Goal: Complete application form: Complete application form

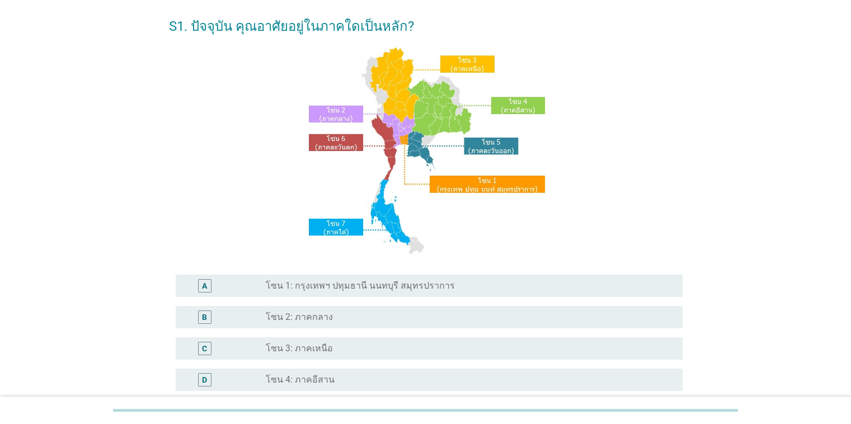
scroll to position [112, 0]
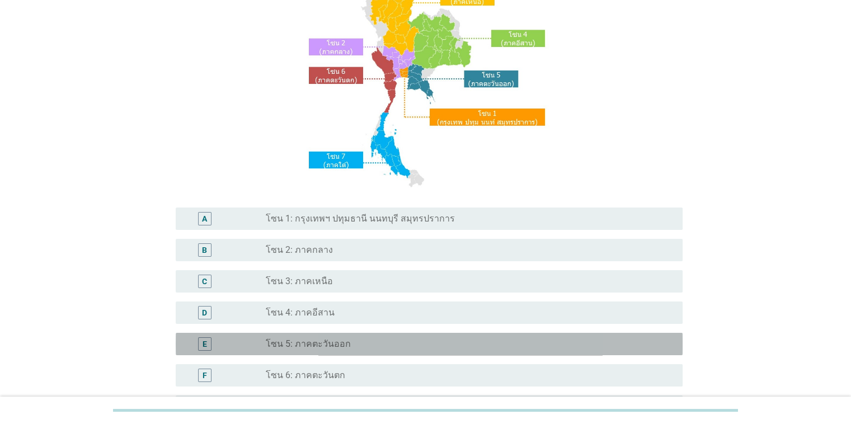
click at [371, 340] on div "radio_button_unchecked โซน 5: ภาคตะวันออก" at bounding box center [465, 343] width 398 height 11
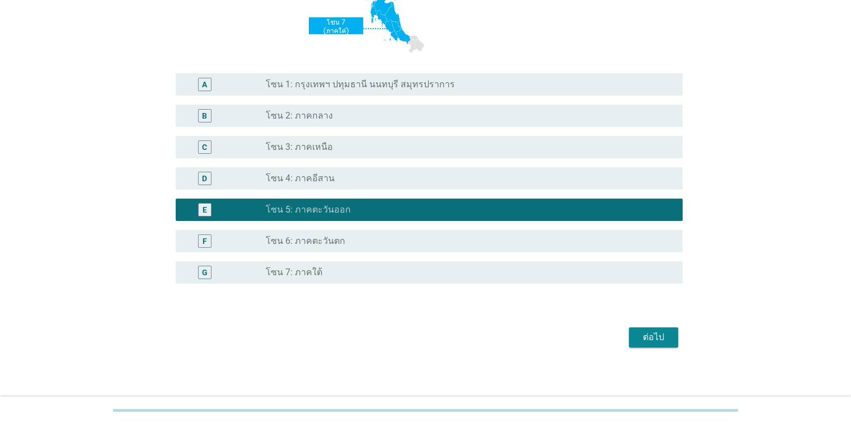
scroll to position [249, 0]
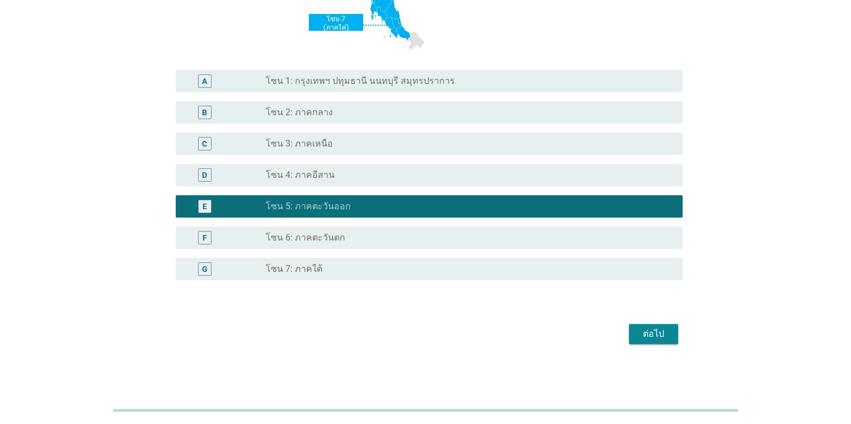
click at [627, 331] on div "ต่อไป" at bounding box center [425, 333] width 513 height 27
click at [645, 327] on div "ต่อไป" at bounding box center [653, 333] width 31 height 13
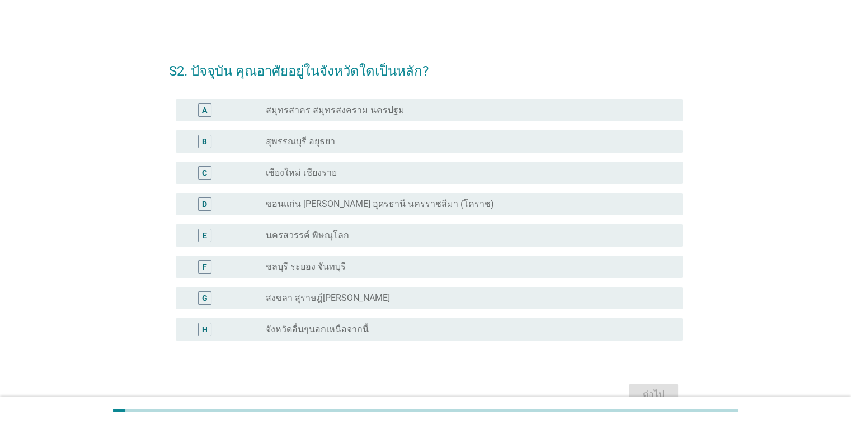
click at [383, 329] on div "radio_button_unchecked จังหวัดอื่นๆนอกเหนือจากนี้" at bounding box center [465, 329] width 398 height 11
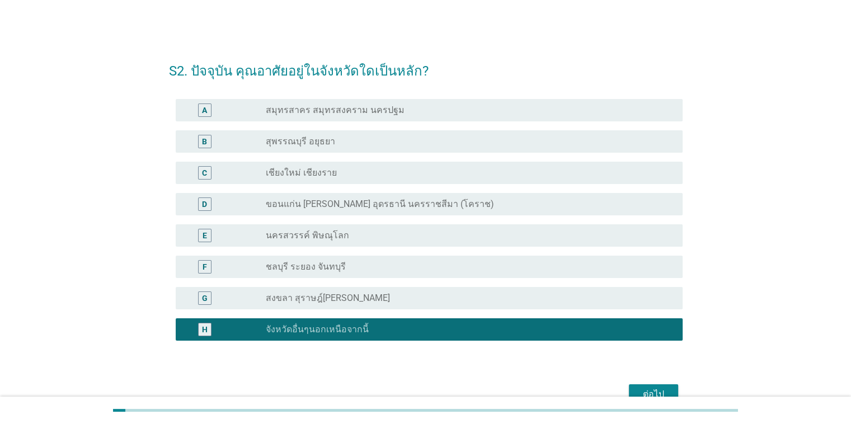
click at [336, 261] on label "ชลบุรี ระยอง จันทบุรี" at bounding box center [306, 266] width 80 height 11
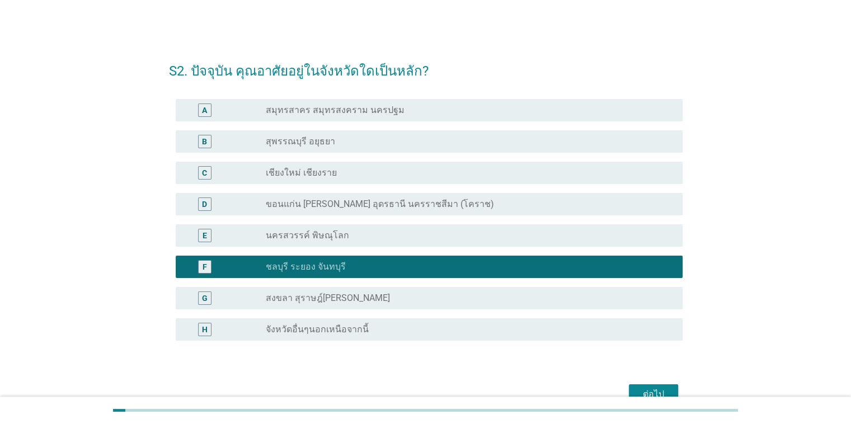
click at [661, 386] on button "ต่อไป" at bounding box center [653, 394] width 49 height 20
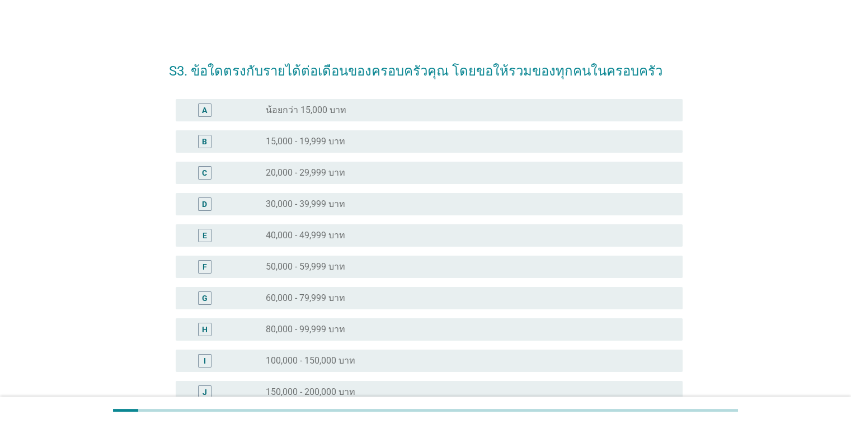
click at [367, 148] on div "radio_button_unchecked 15,000 - 19,999 บาท" at bounding box center [469, 141] width 407 height 13
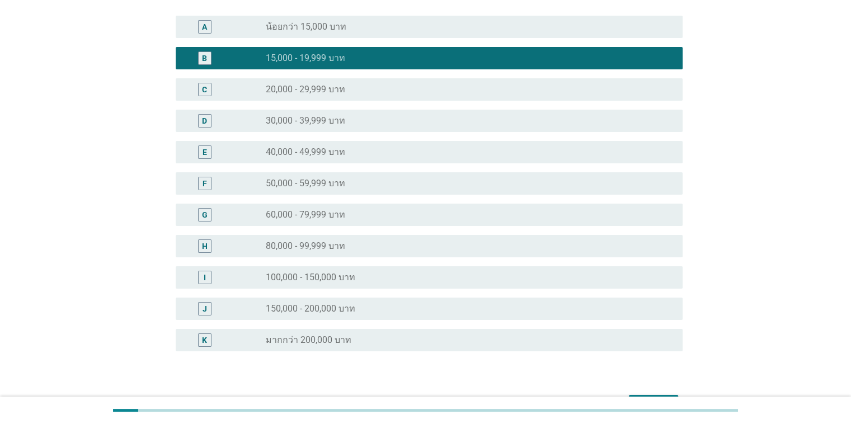
scroll to position [154, 0]
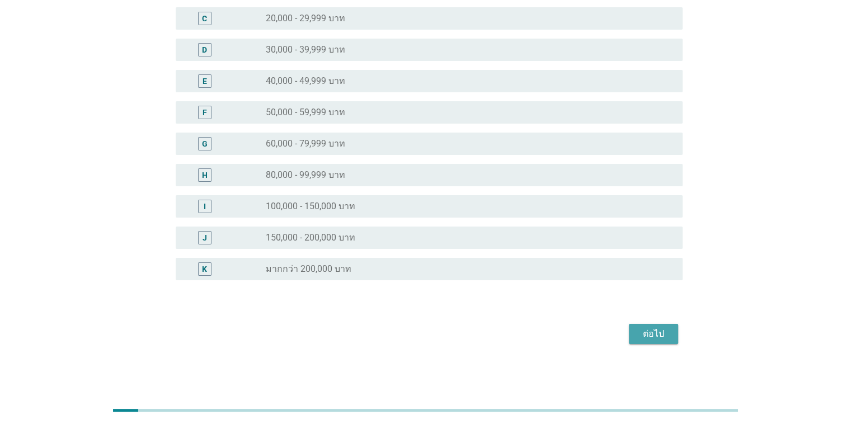
click at [659, 341] on button "ต่อไป" at bounding box center [653, 334] width 49 height 20
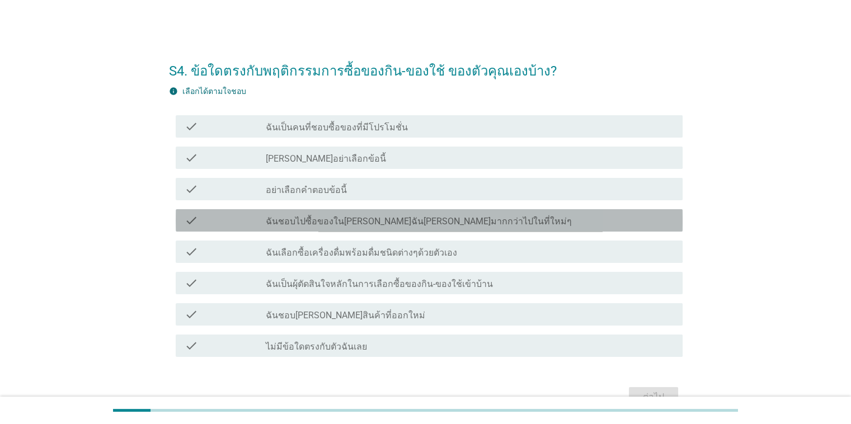
click at [447, 223] on label "ฉันชอบไปซื้อของใน[PERSON_NAME]ฉัน[PERSON_NAME]มากกว่าไปในที่ใหม่ๆ" at bounding box center [419, 221] width 306 height 11
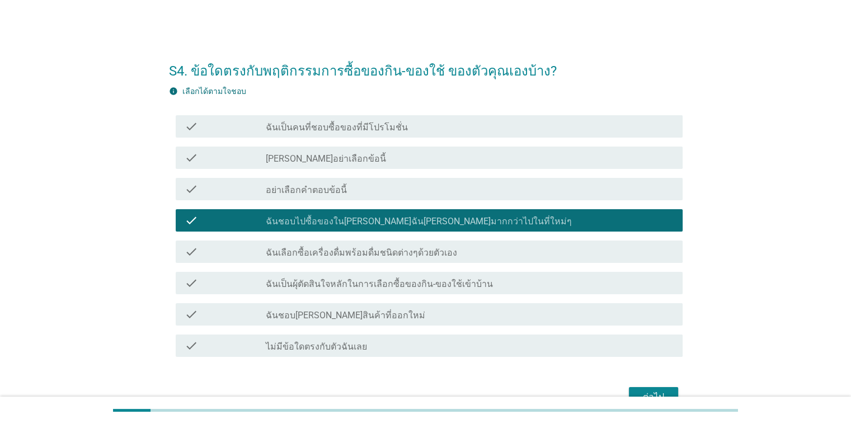
click at [658, 392] on div "ต่อไป" at bounding box center [653, 396] width 31 height 13
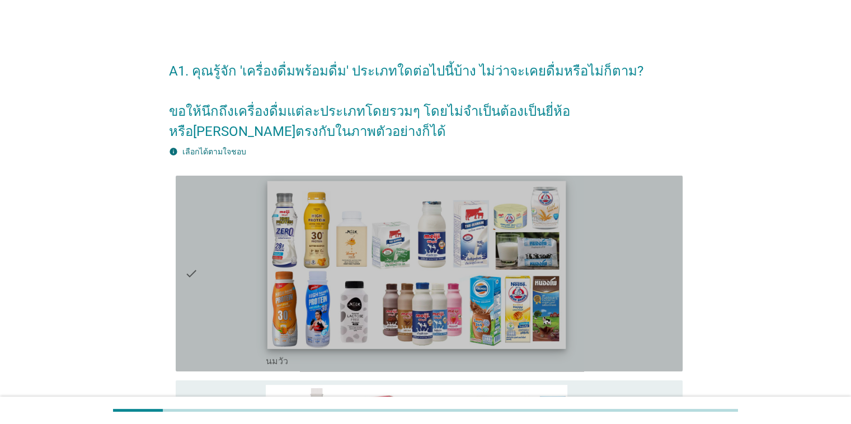
click at [514, 295] on img at bounding box center [416, 265] width 299 height 168
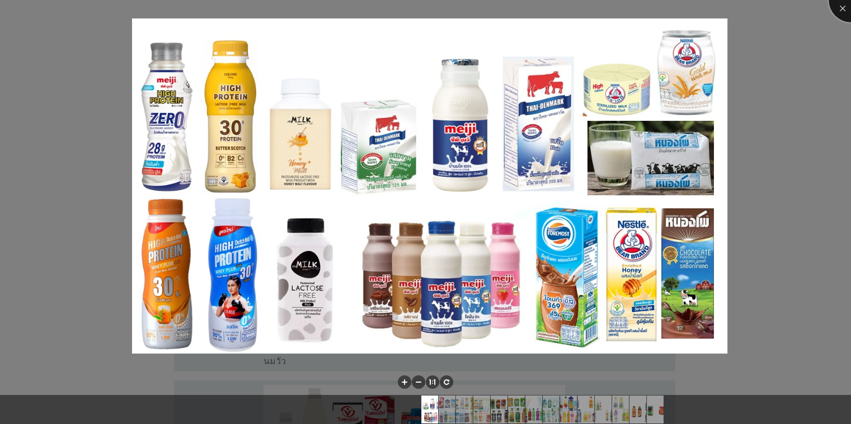
click at [839, 4] on div at bounding box center [850, 0] width 45 height 45
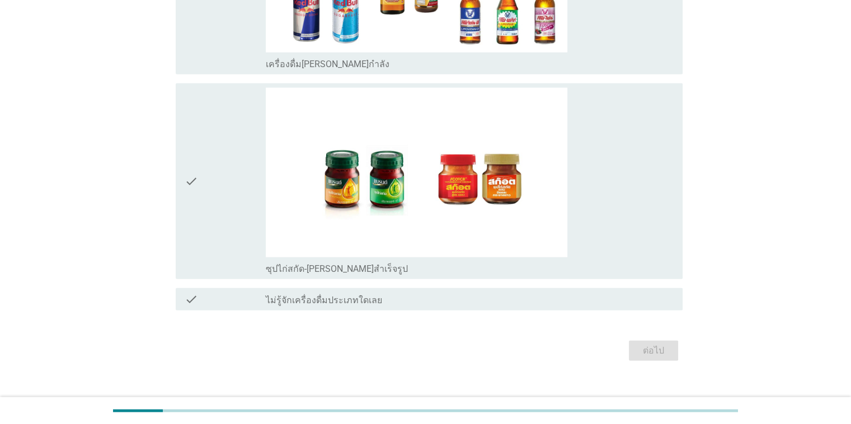
scroll to position [2767, 0]
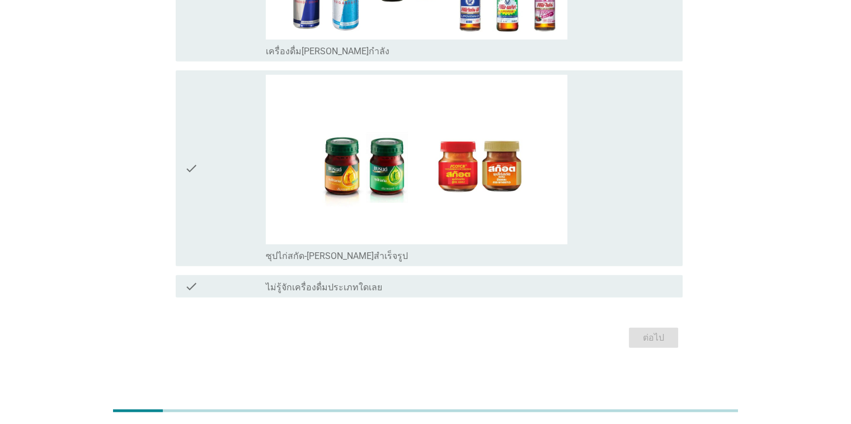
click at [185, 281] on icon "check" at bounding box center [191, 286] width 13 height 13
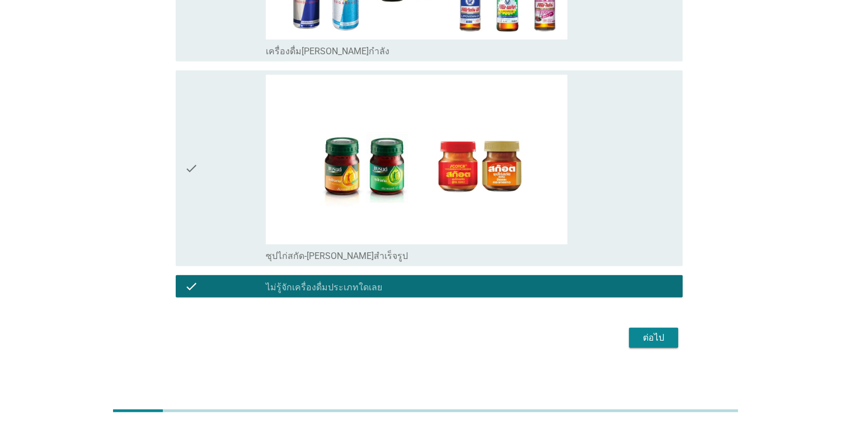
click at [193, 282] on icon "check" at bounding box center [191, 286] width 13 height 13
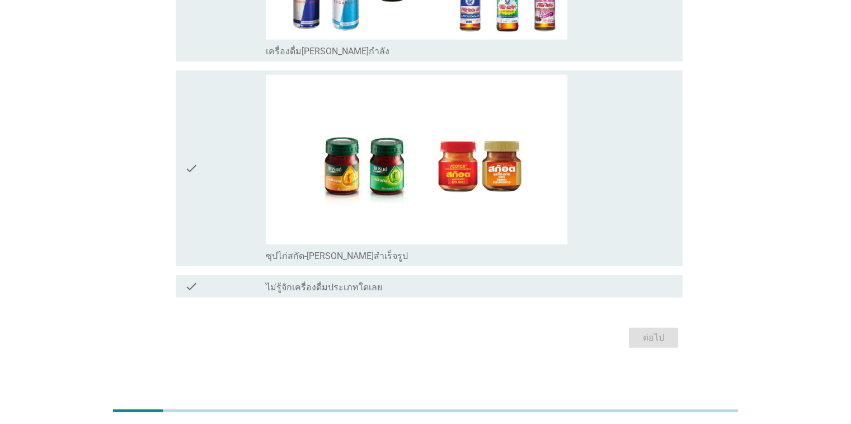
click at [192, 286] on icon "check" at bounding box center [191, 286] width 13 height 13
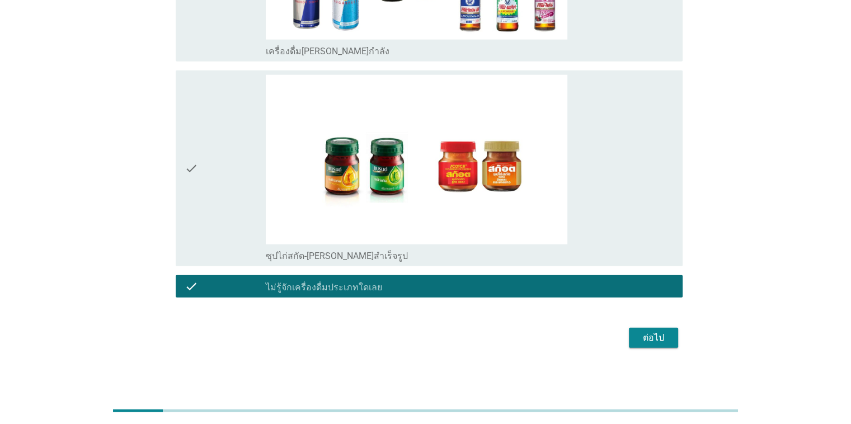
click at [192, 281] on icon "check" at bounding box center [191, 286] width 13 height 13
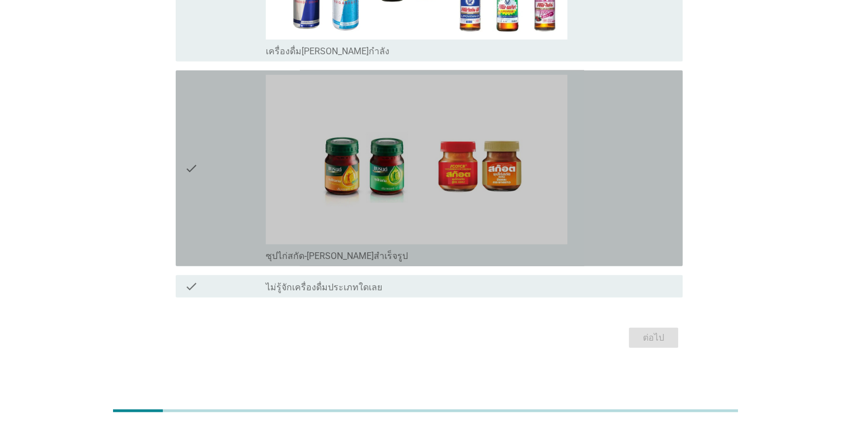
click at [191, 161] on icon "check" at bounding box center [191, 168] width 13 height 187
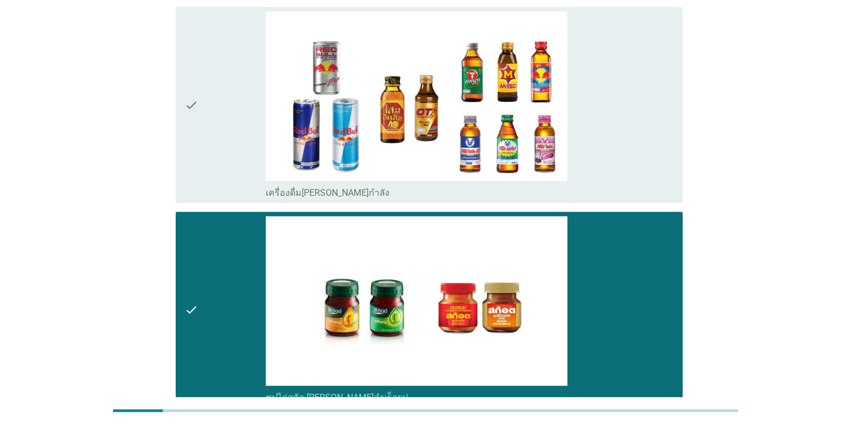
scroll to position [2599, 0]
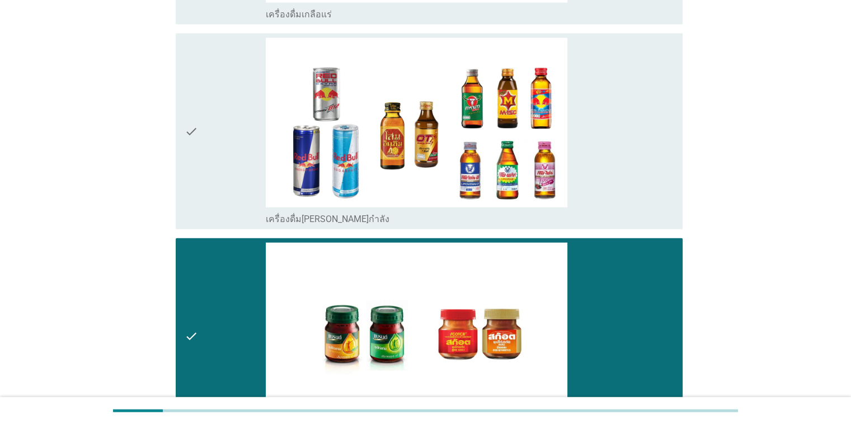
click at [199, 129] on div "check" at bounding box center [226, 131] width 82 height 187
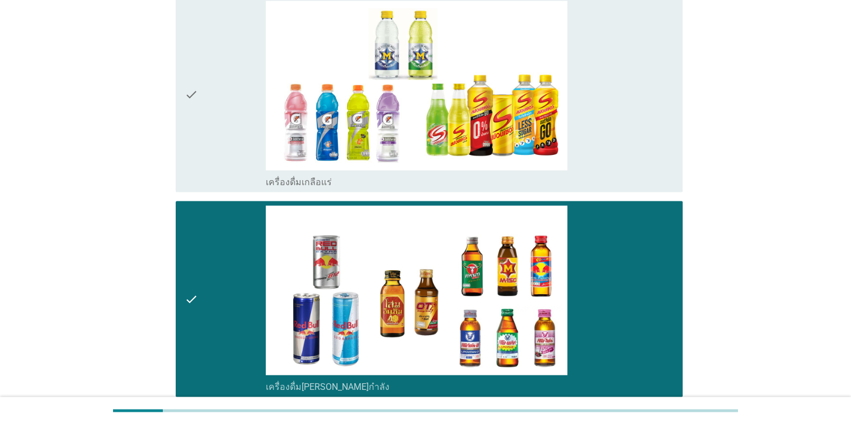
click at [199, 97] on div "check" at bounding box center [226, 94] width 82 height 187
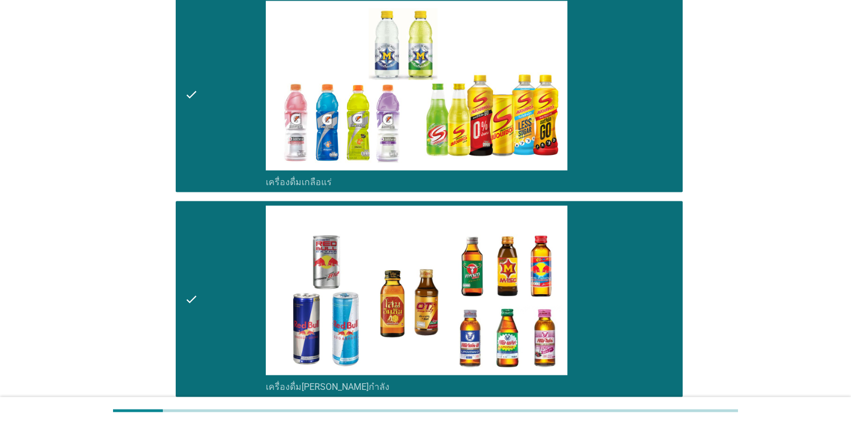
scroll to position [2320, 0]
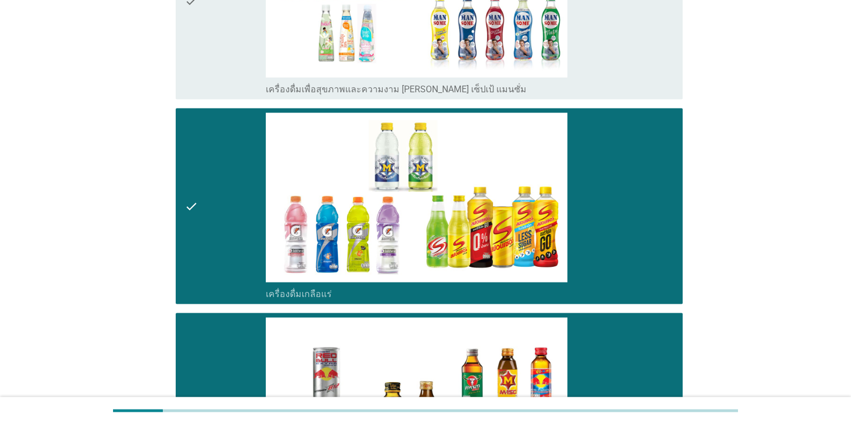
click at [208, 56] on div "check" at bounding box center [226, 1] width 82 height 187
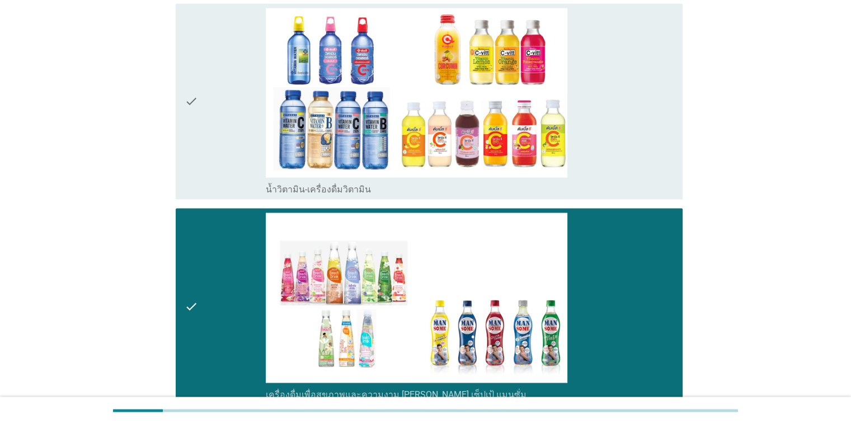
scroll to position [1984, 0]
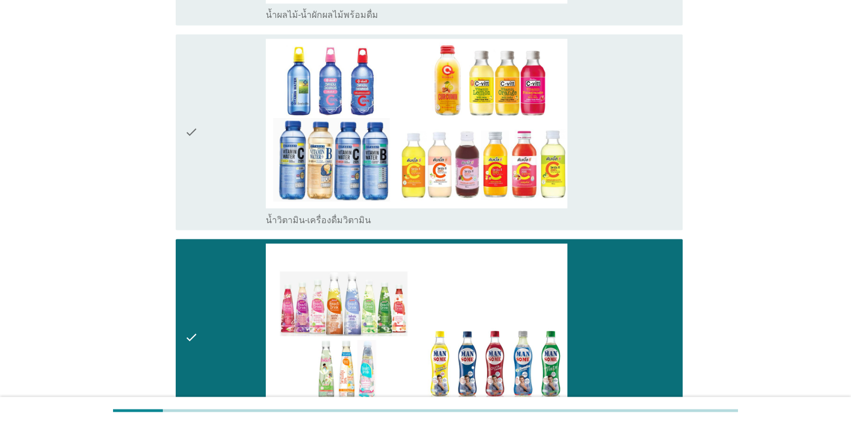
click at [221, 150] on div "check" at bounding box center [226, 132] width 82 height 187
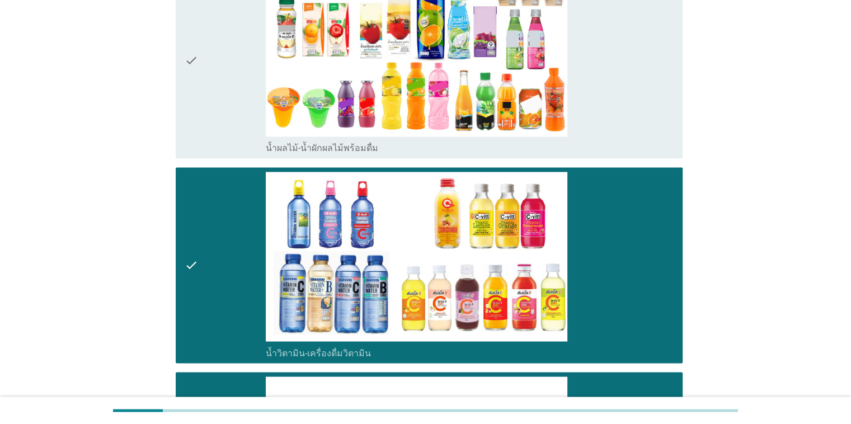
scroll to position [1761, 0]
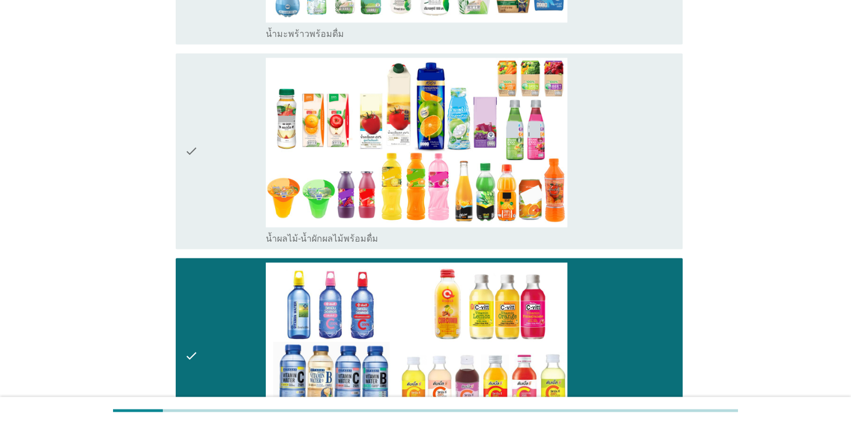
click at [192, 148] on icon "check" at bounding box center [191, 151] width 13 height 187
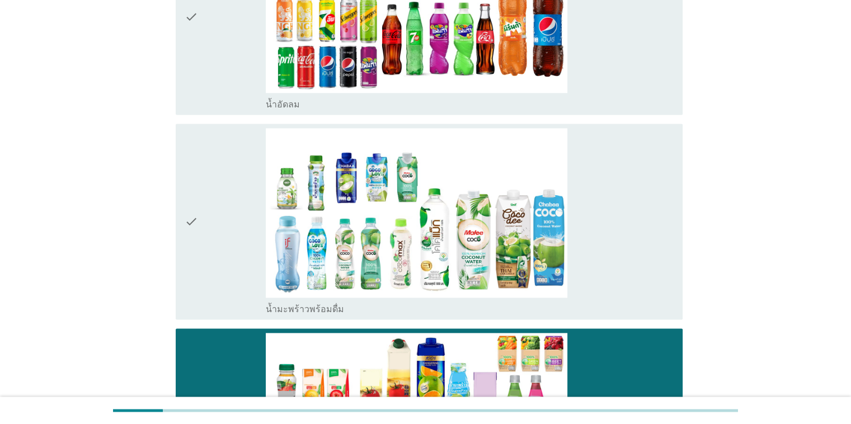
scroll to position [1481, 0]
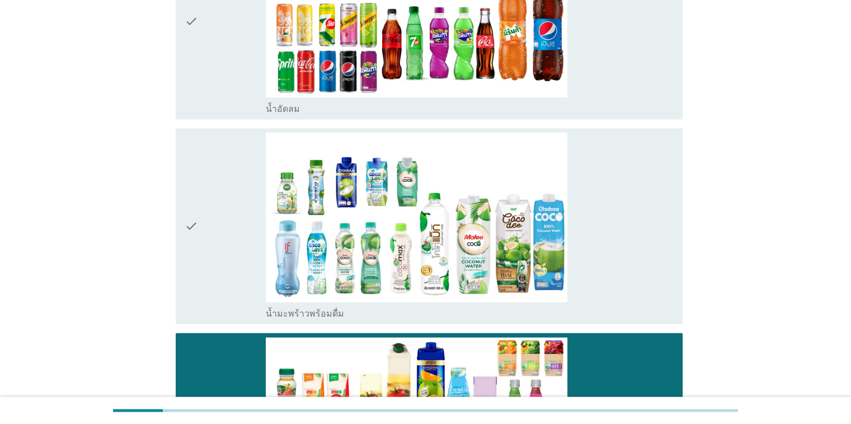
click at [201, 220] on div "check" at bounding box center [226, 226] width 82 height 187
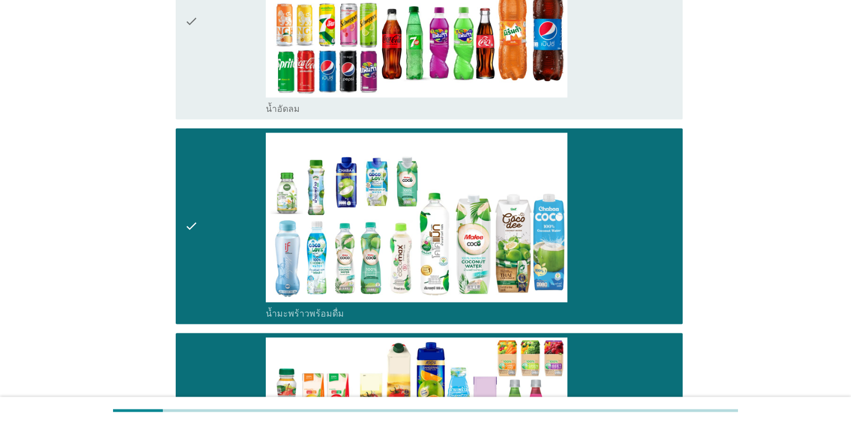
click at [213, 58] on div "check" at bounding box center [226, 21] width 82 height 187
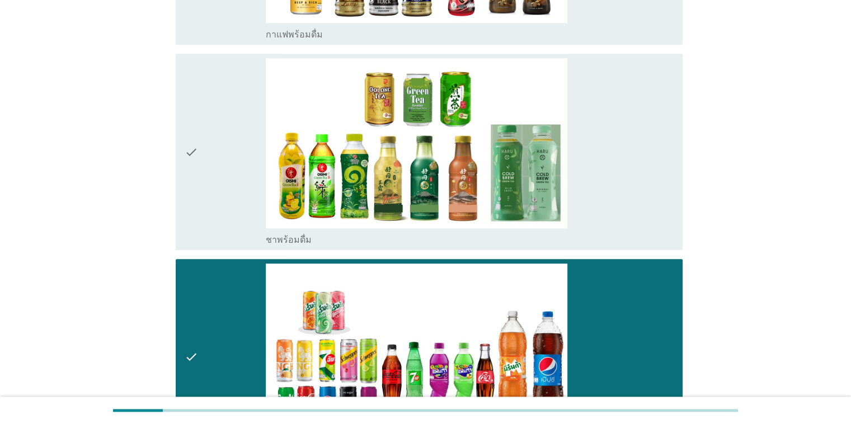
click at [197, 144] on icon "check" at bounding box center [191, 151] width 13 height 187
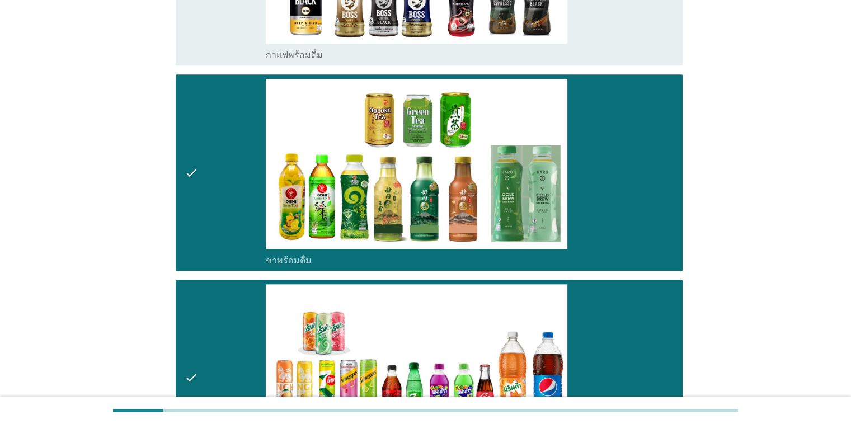
scroll to position [922, 0]
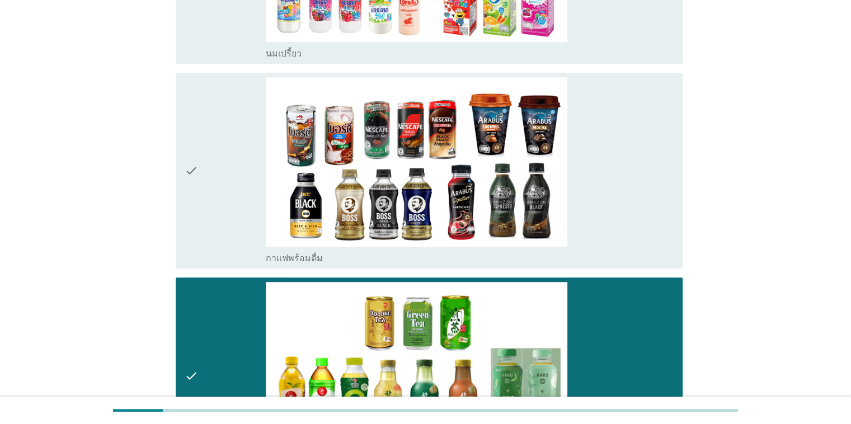
click at [206, 169] on div "check" at bounding box center [226, 170] width 82 height 187
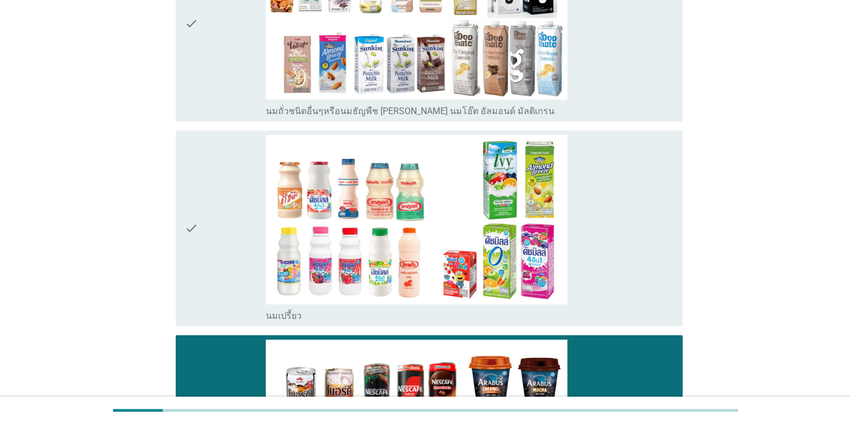
scroll to position [586, 0]
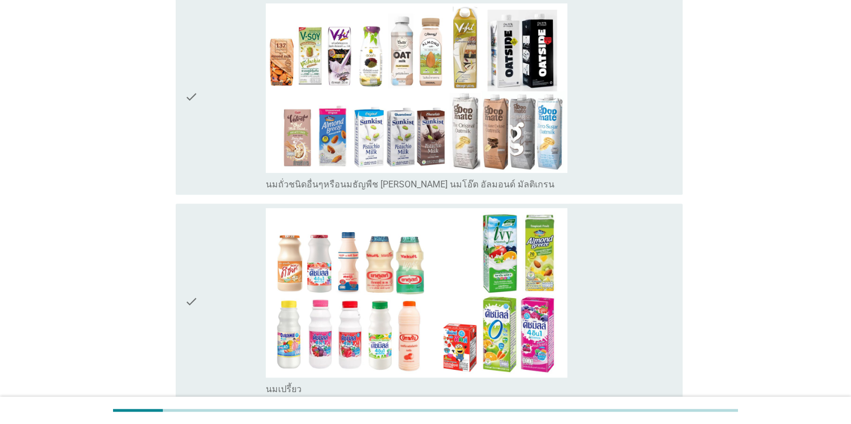
click at [202, 275] on div "check" at bounding box center [226, 301] width 82 height 187
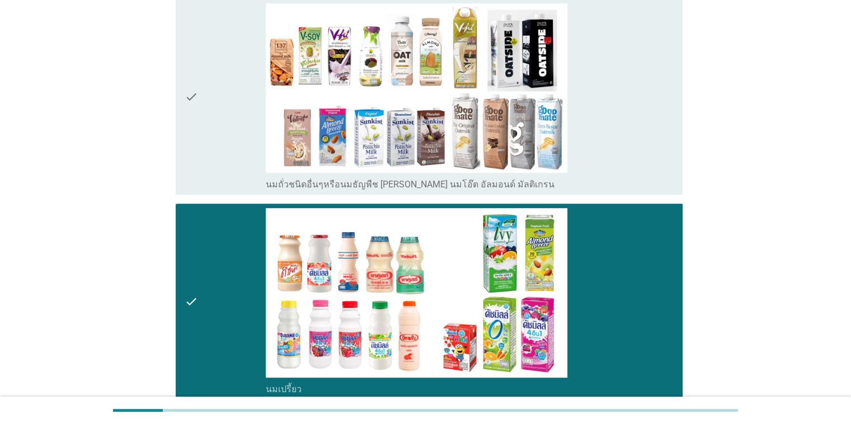
click at [203, 148] on div "check" at bounding box center [226, 96] width 82 height 187
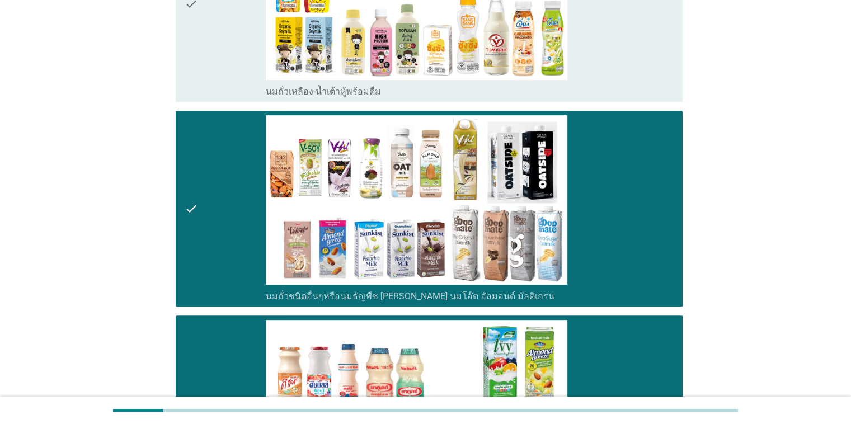
scroll to position [306, 0]
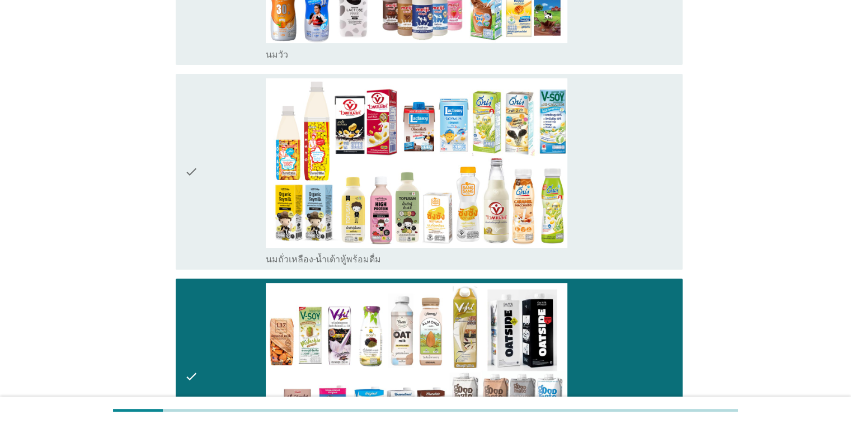
click at [216, 136] on div "check" at bounding box center [226, 171] width 82 height 187
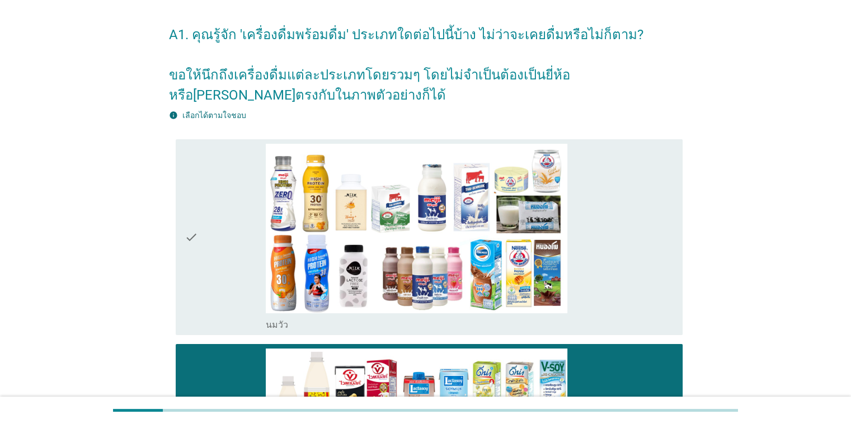
scroll to position [0, 0]
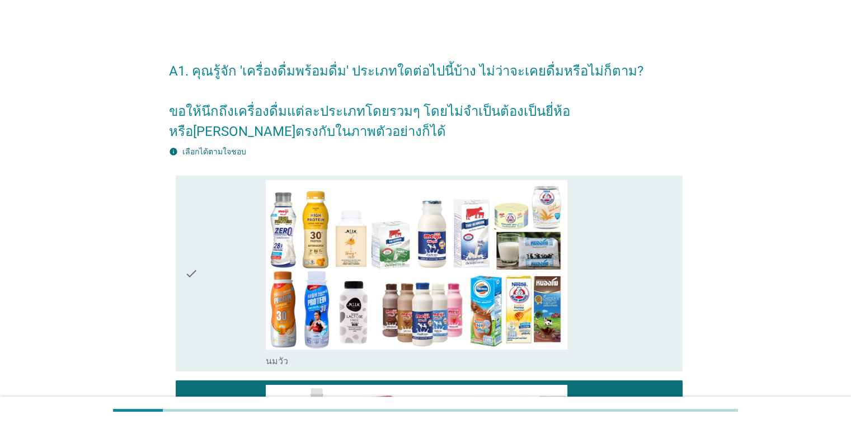
click at [208, 263] on div "check" at bounding box center [226, 273] width 82 height 187
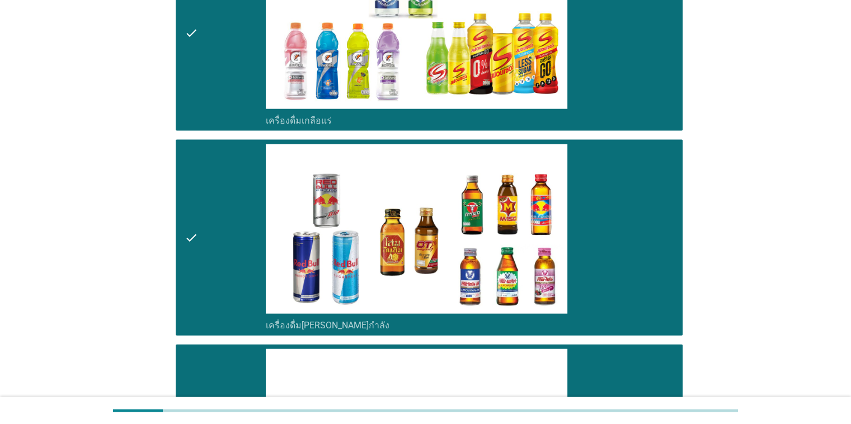
scroll to position [2767, 0]
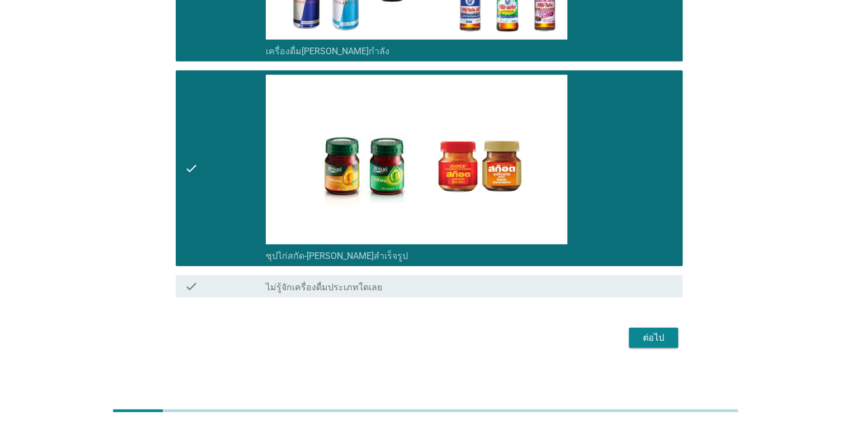
click at [645, 339] on div "ต่อไป" at bounding box center [653, 337] width 31 height 13
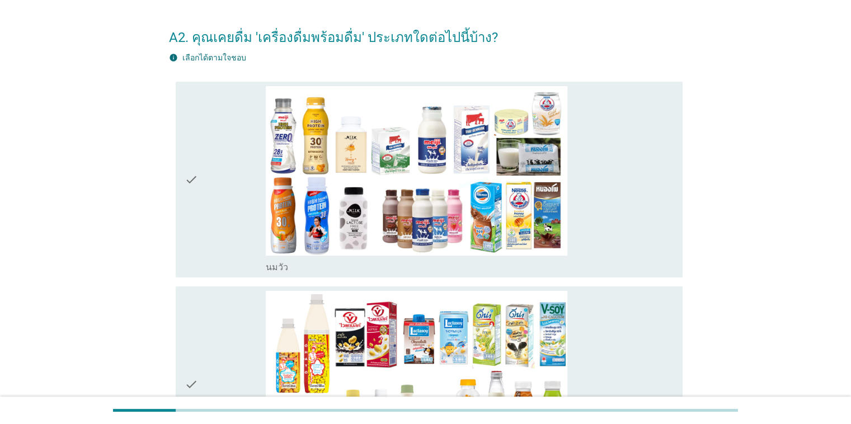
scroll to position [0, 0]
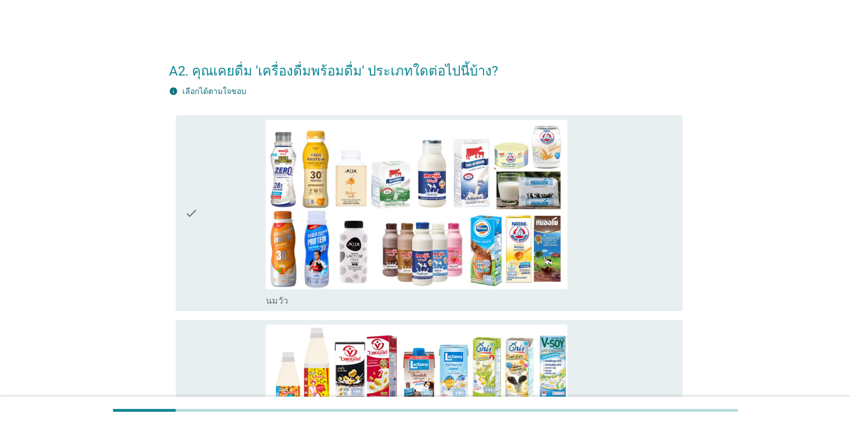
click at [188, 216] on icon "check" at bounding box center [191, 213] width 13 height 187
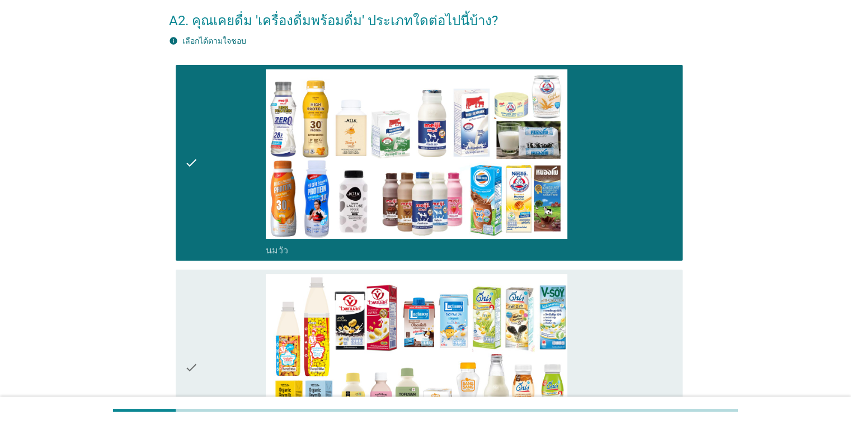
scroll to position [112, 0]
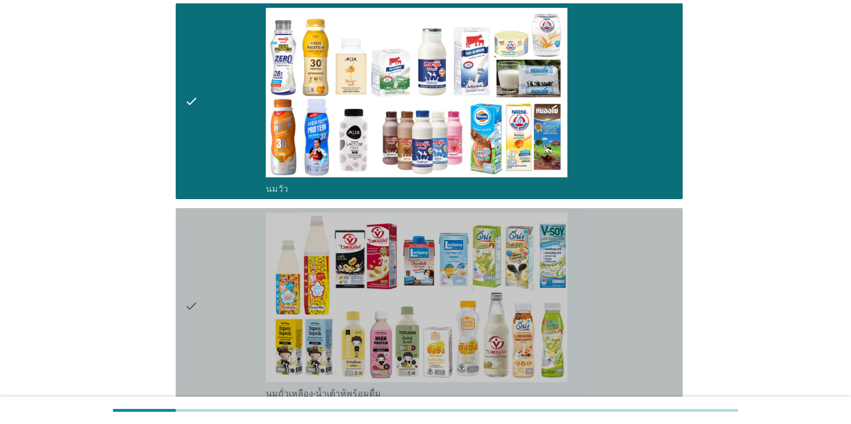
click at [190, 323] on icon "check" at bounding box center [191, 306] width 13 height 187
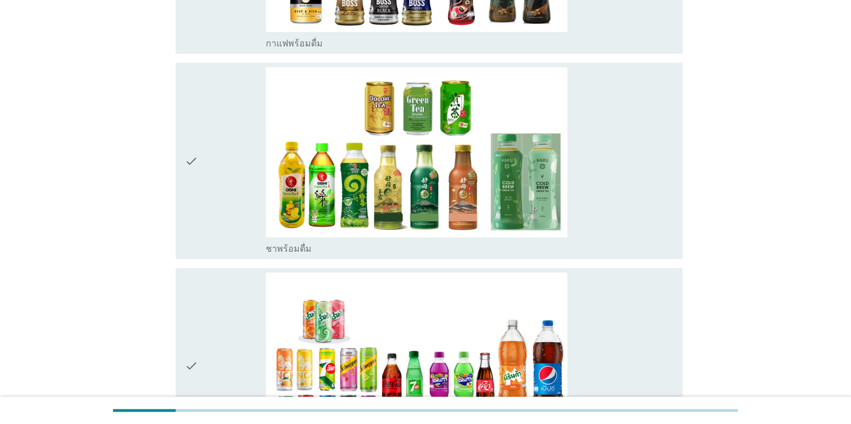
scroll to position [1174, 0]
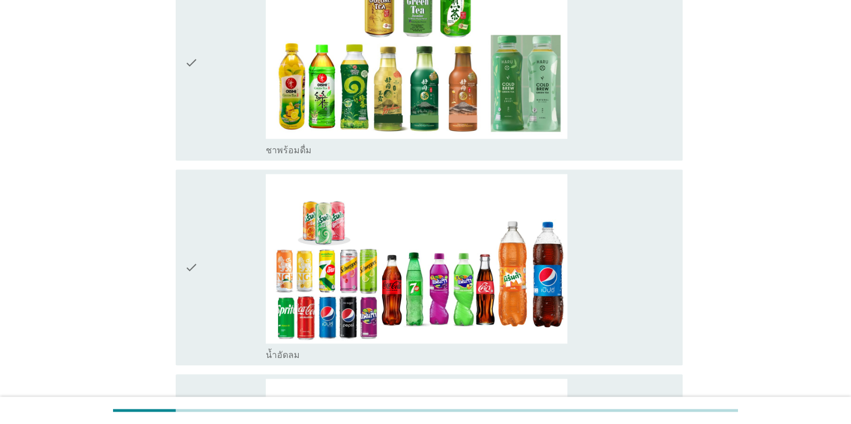
click at [191, 270] on icon "check" at bounding box center [191, 267] width 13 height 187
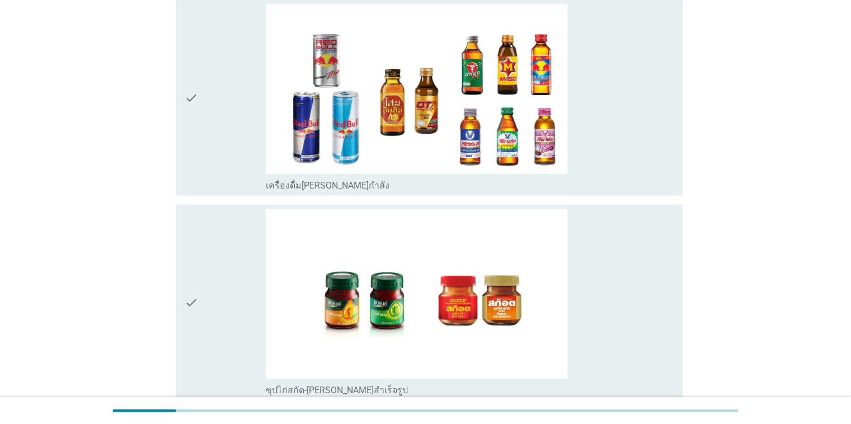
scroll to position [2707, 0]
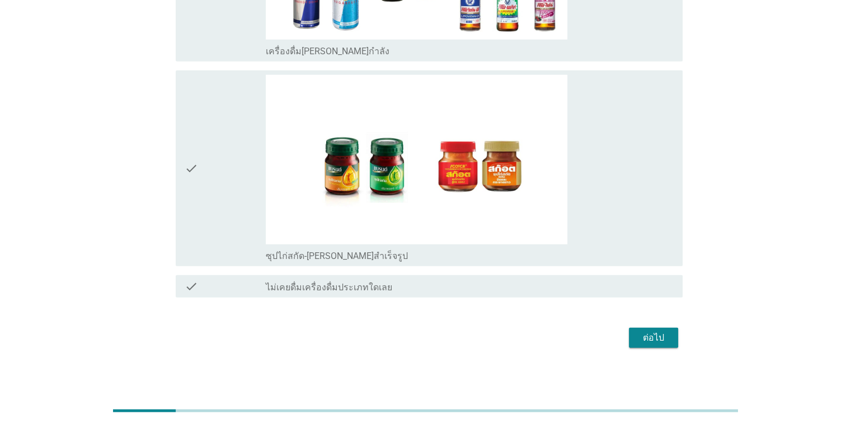
click at [659, 337] on div "ต่อไป" at bounding box center [653, 337] width 31 height 13
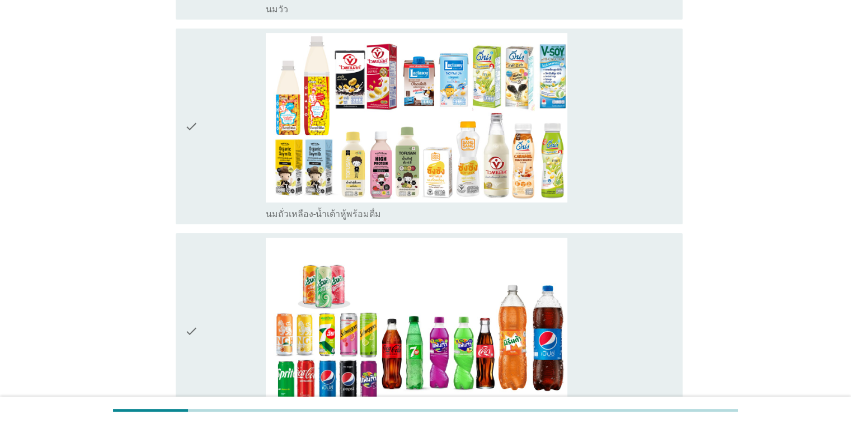
scroll to position [336, 0]
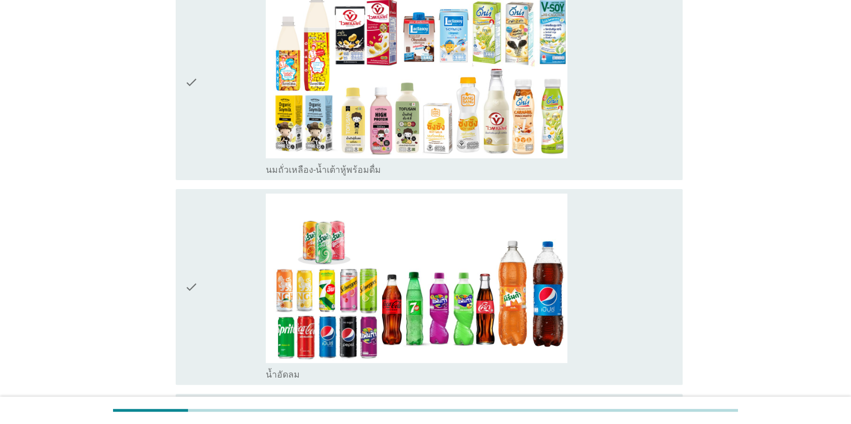
click at [194, 287] on icon "check" at bounding box center [191, 286] width 13 height 187
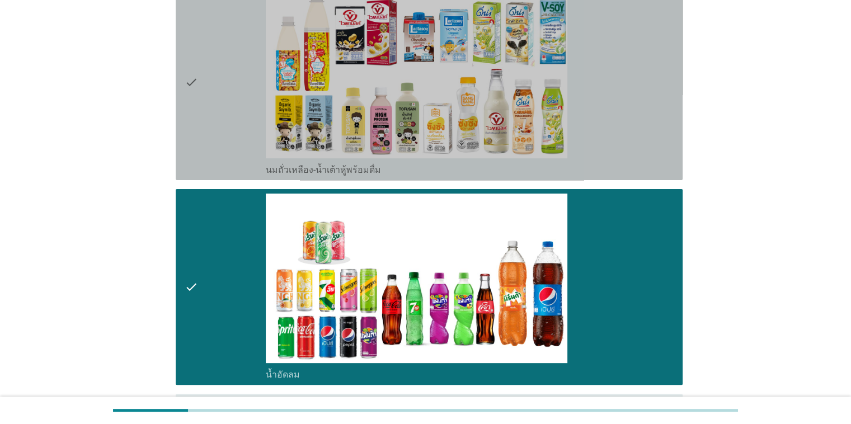
click at [197, 83] on icon "check" at bounding box center [191, 82] width 13 height 187
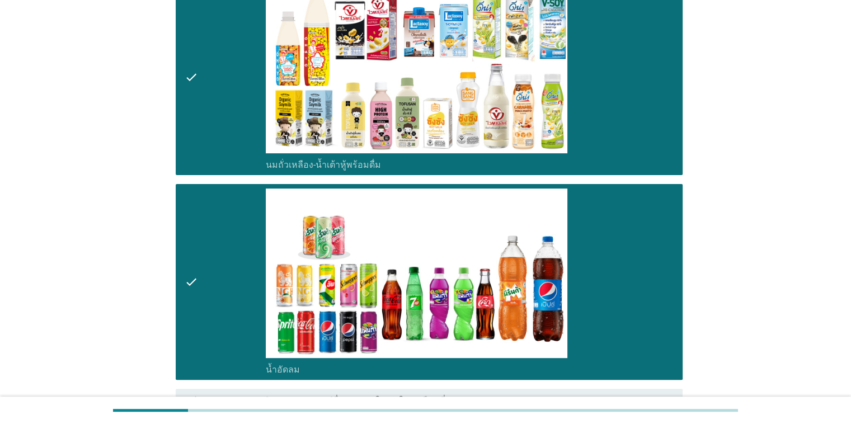
scroll to position [457, 0]
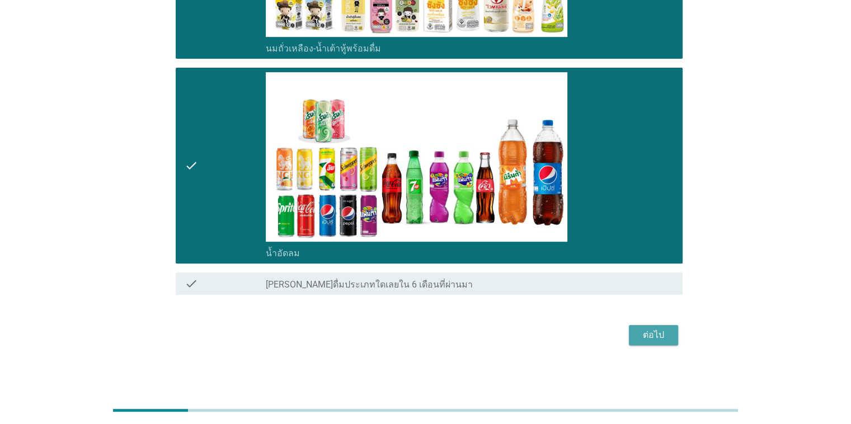
click at [662, 337] on div "ต่อไป" at bounding box center [653, 334] width 31 height 13
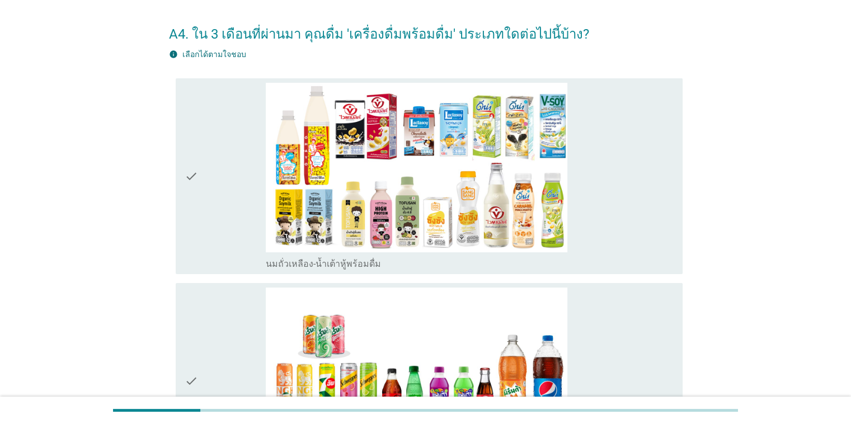
scroll to position [112, 0]
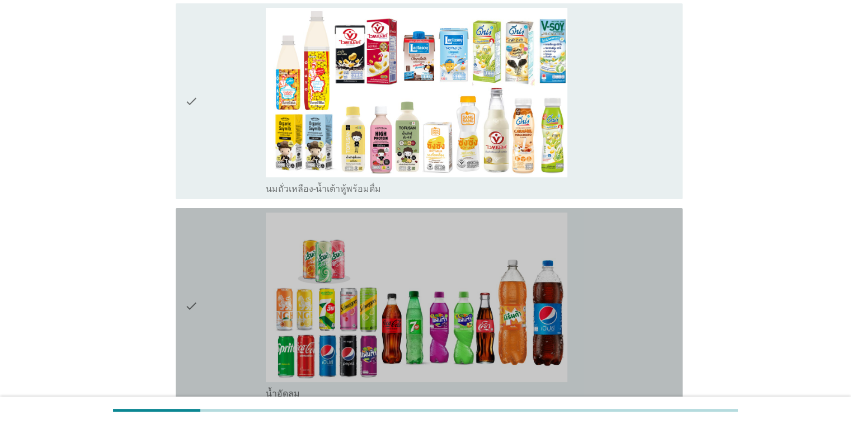
click at [188, 304] on icon "check" at bounding box center [191, 306] width 13 height 187
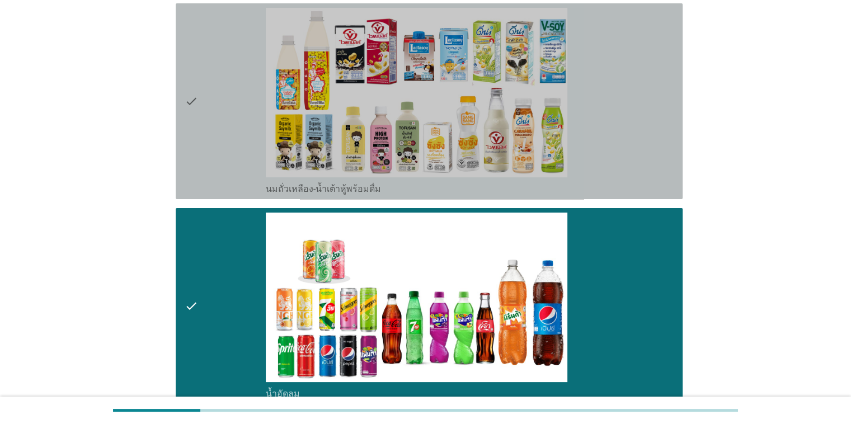
click at [195, 97] on icon "check" at bounding box center [191, 101] width 13 height 187
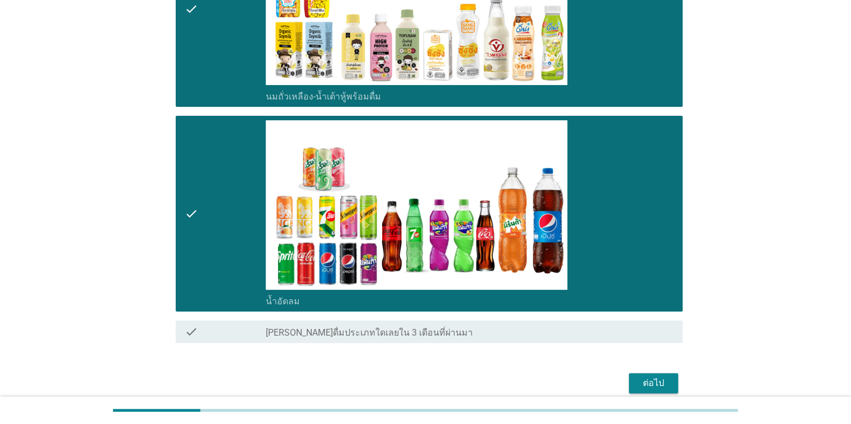
scroll to position [253, 0]
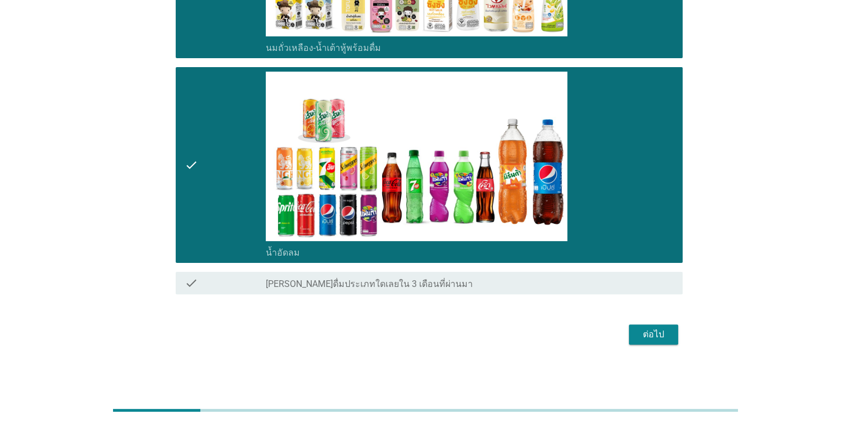
click at [669, 333] on button "ต่อไป" at bounding box center [653, 334] width 49 height 20
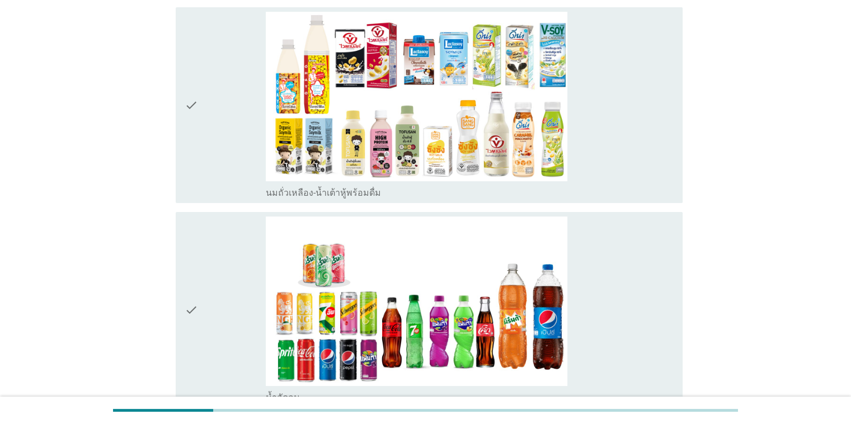
scroll to position [112, 0]
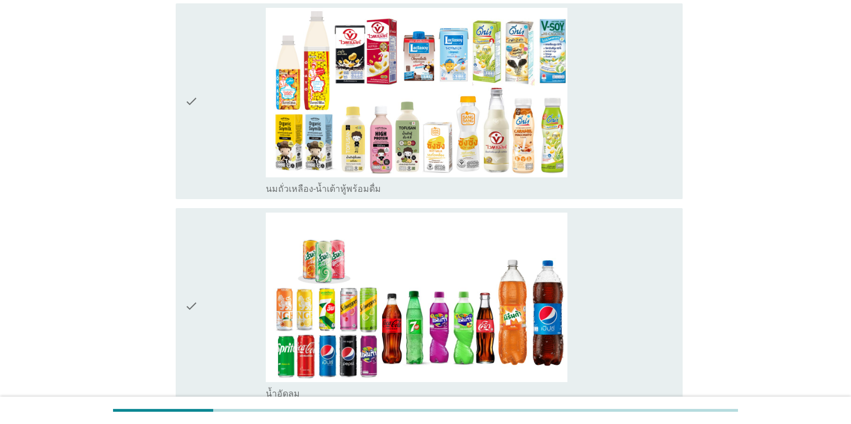
click at [178, 299] on div "check check_box น้ำอัดลม" at bounding box center [429, 306] width 507 height 196
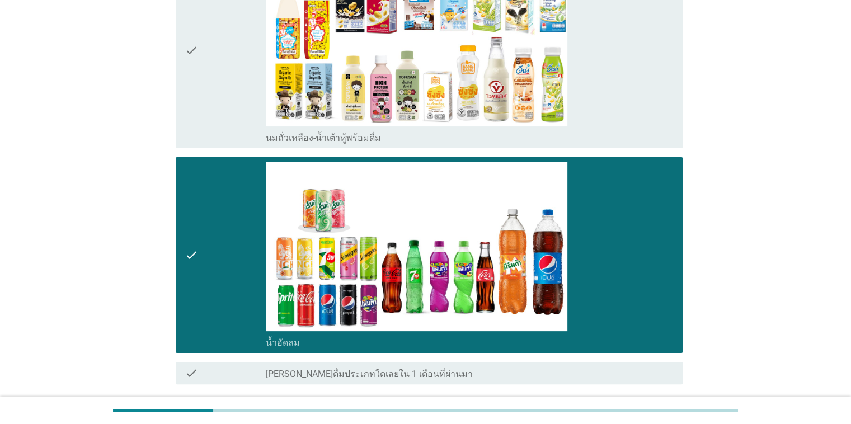
scroll to position [253, 0]
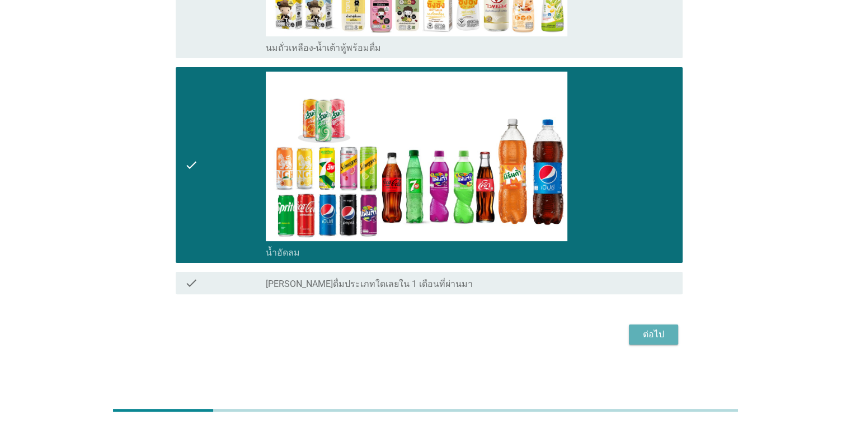
click at [655, 334] on div "ต่อไป" at bounding box center [653, 334] width 31 height 13
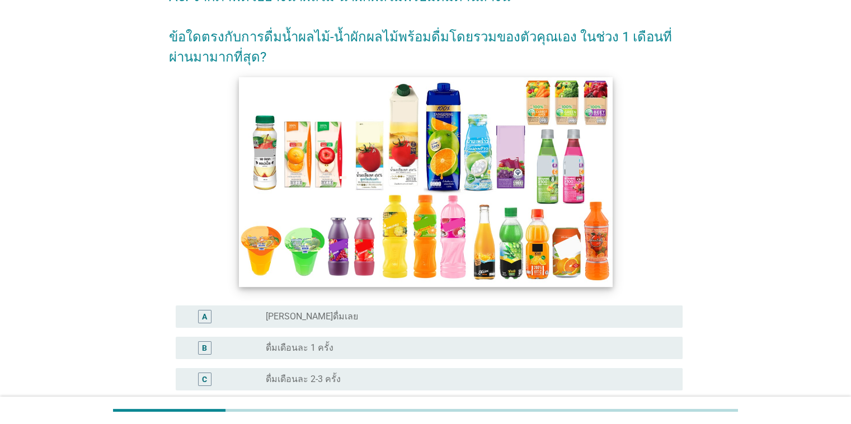
scroll to position [168, 0]
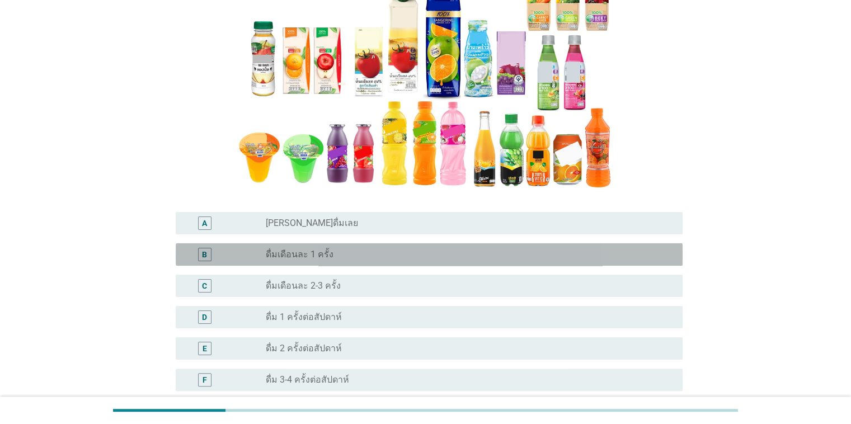
click at [206, 254] on div "B" at bounding box center [204, 255] width 5 height 12
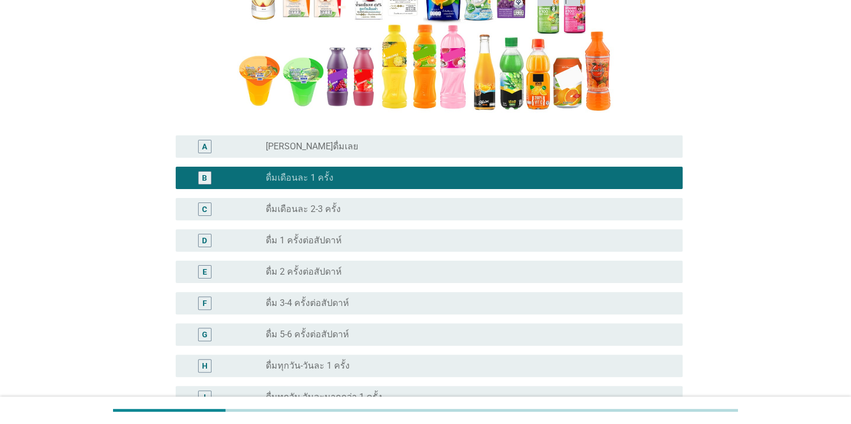
scroll to position [336, 0]
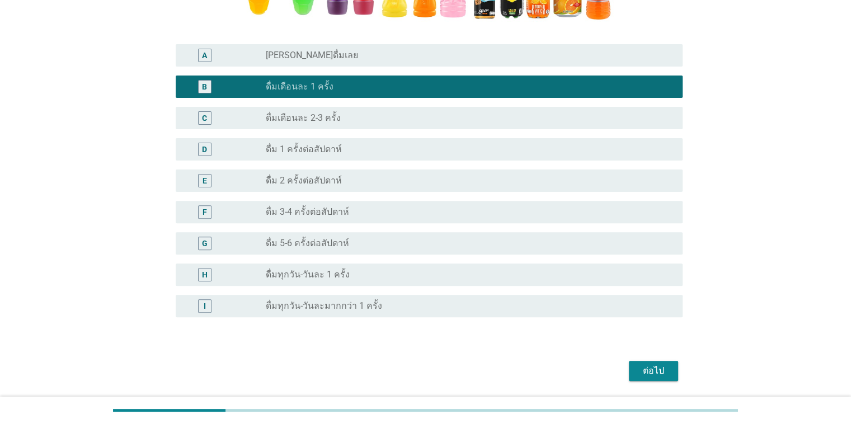
click at [641, 369] on div "ต่อไป" at bounding box center [653, 370] width 31 height 13
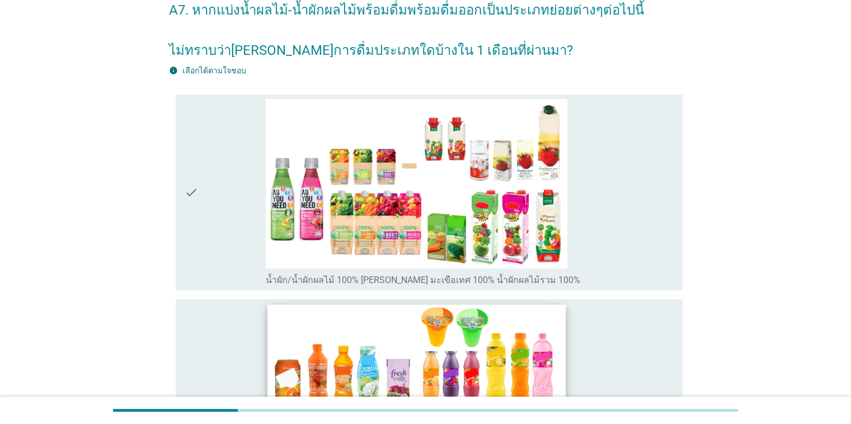
scroll to position [168, 0]
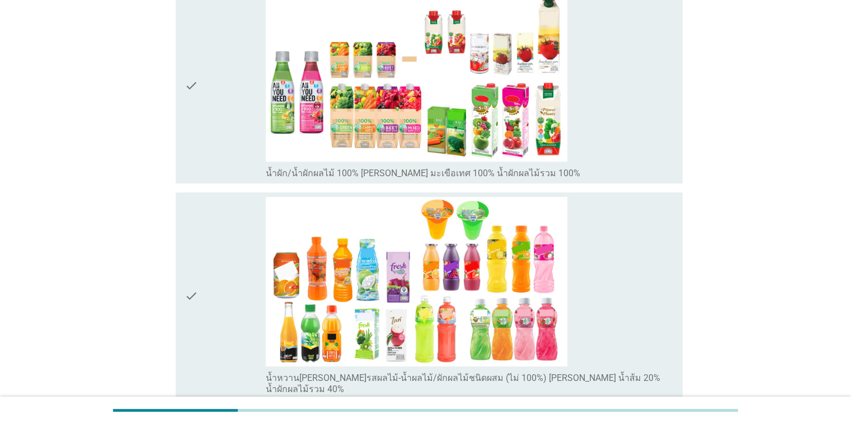
click at [189, 290] on icon "check" at bounding box center [191, 296] width 13 height 198
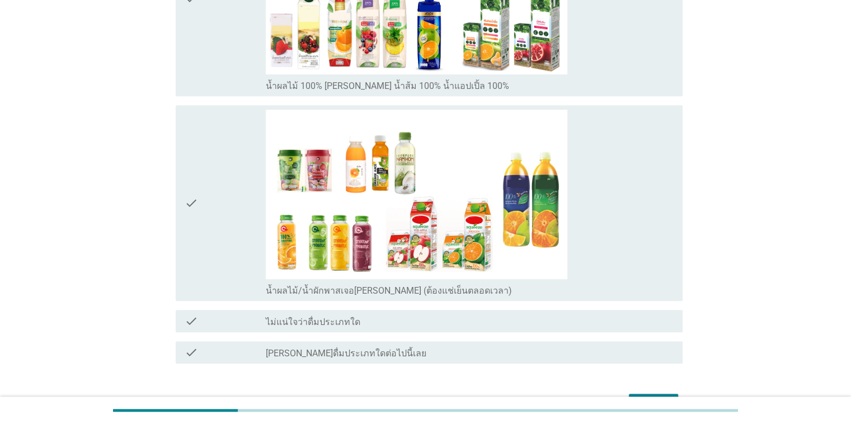
scroll to position [734, 0]
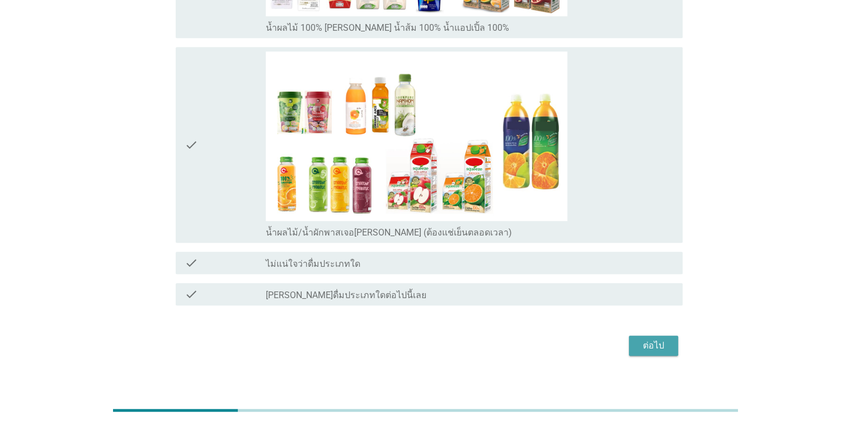
click at [643, 339] on div "ต่อไป" at bounding box center [653, 345] width 31 height 13
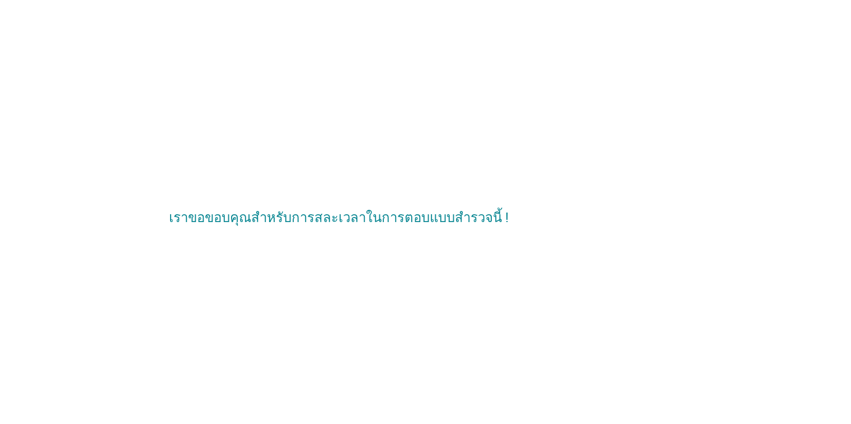
scroll to position [0, 0]
